Goal: Find specific page/section: Find specific page/section

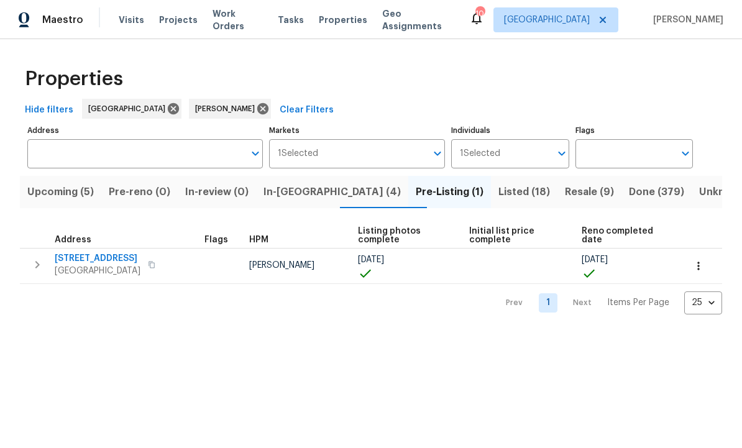
click at [316, 193] on span "In-reno (4)" at bounding box center [331, 191] width 137 height 17
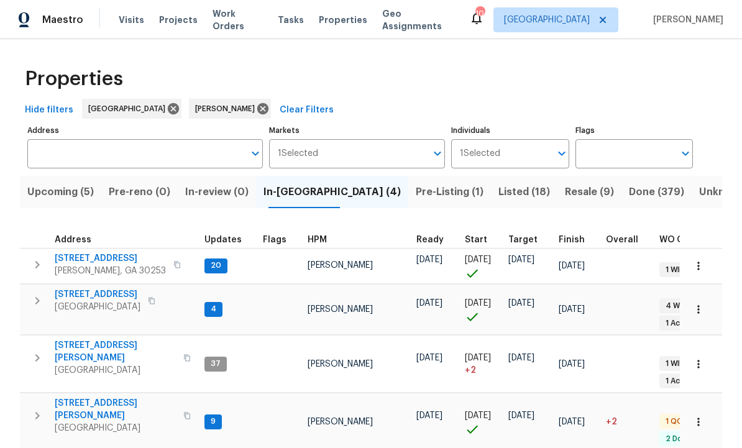
click at [102, 397] on span "195 Sampson Ct" at bounding box center [115, 409] width 121 height 25
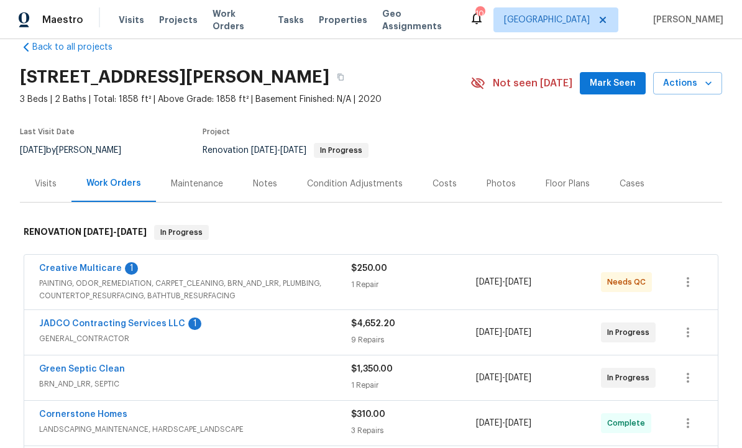
scroll to position [16, 0]
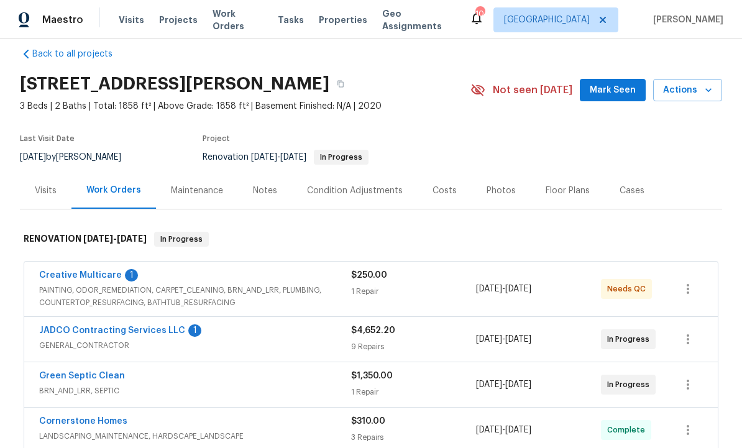
click at [447, 183] on div "Costs" at bounding box center [445, 190] width 54 height 37
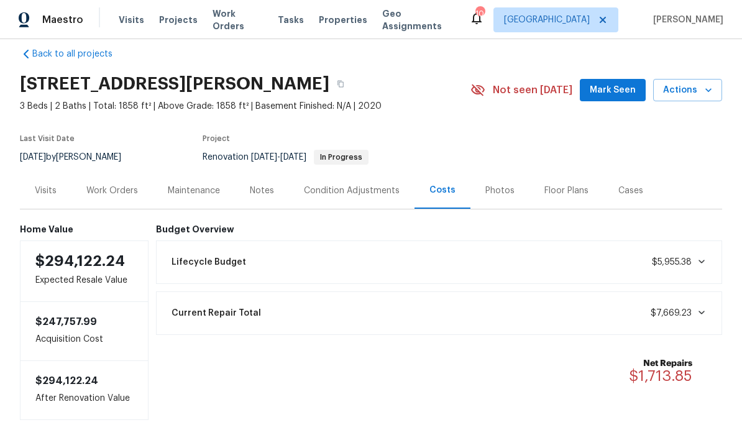
click at [265, 185] on div "Notes" at bounding box center [262, 191] width 24 height 12
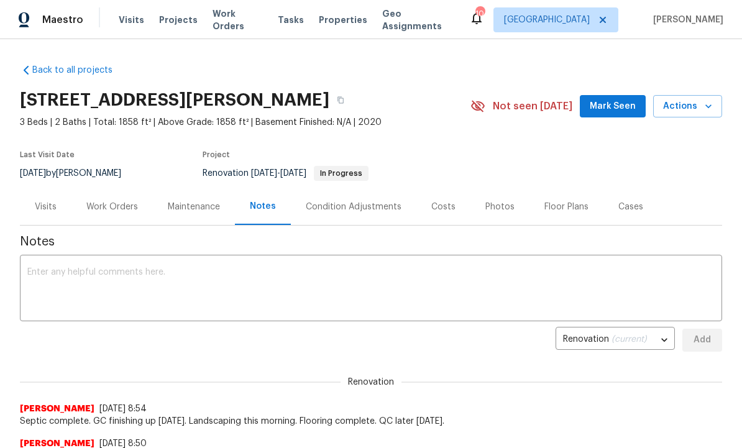
click at [611, 107] on span "Mark Seen" at bounding box center [613, 107] width 46 height 16
click at [109, 203] on div "Work Orders" at bounding box center [112, 207] width 52 height 12
